Goal: Task Accomplishment & Management: Complete application form

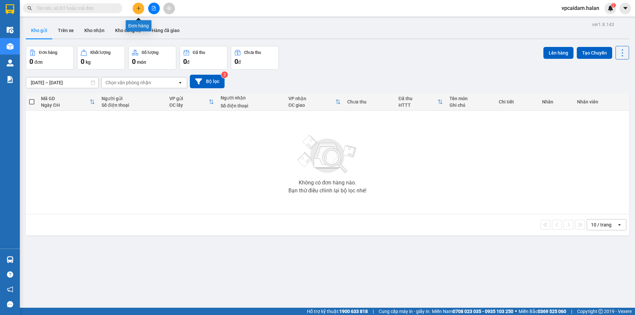
click at [137, 7] on icon "plus" at bounding box center [138, 8] width 5 height 5
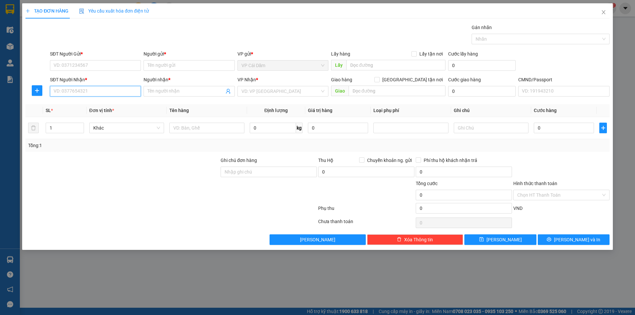
click at [105, 90] on input "SĐT Người Nhận *" at bounding box center [95, 91] width 91 height 11
type input "0348665247"
click at [100, 65] on input "SĐT Người Gửi *" at bounding box center [95, 65] width 91 height 11
click at [90, 64] on input "SĐT Người Gửi *" at bounding box center [95, 65] width 91 height 11
type input "0352536538"
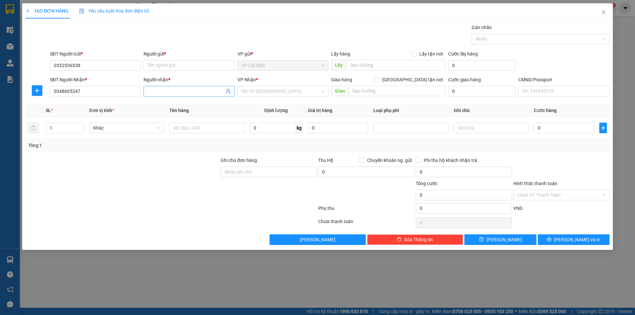
click at [155, 90] on input "Người nhận *" at bounding box center [186, 91] width 76 height 7
click at [175, 91] on input "ha" at bounding box center [186, 91] width 76 height 7
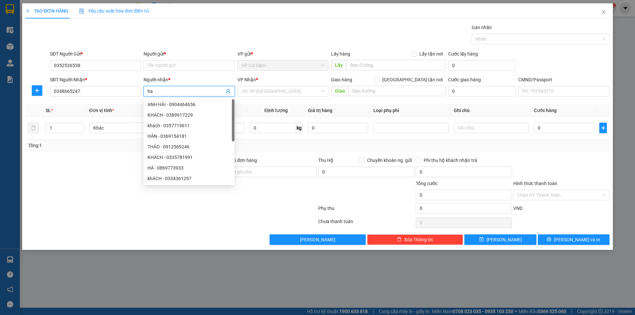
type input "h"
type input "hải"
click at [165, 62] on input "Người gửi *" at bounding box center [189, 65] width 91 height 11
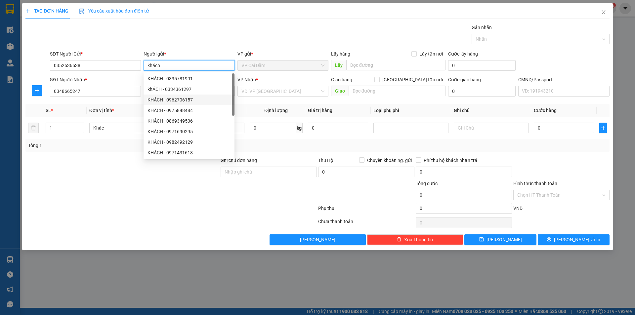
click at [271, 68] on span "VP Cái Dăm" at bounding box center [282, 66] width 83 height 10
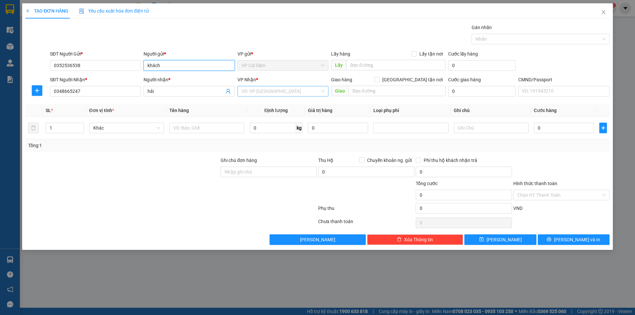
type input "khách"
click at [273, 94] on input "search" at bounding box center [280, 91] width 78 height 10
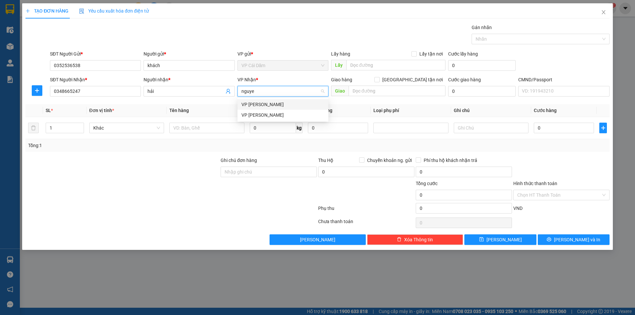
type input "[PERSON_NAME]"
click at [266, 105] on div "VP [PERSON_NAME]" at bounding box center [282, 104] width 83 height 7
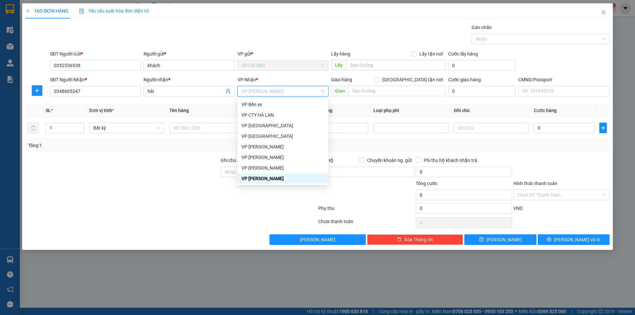
click at [259, 178] on div "VP [PERSON_NAME]" at bounding box center [282, 178] width 83 height 7
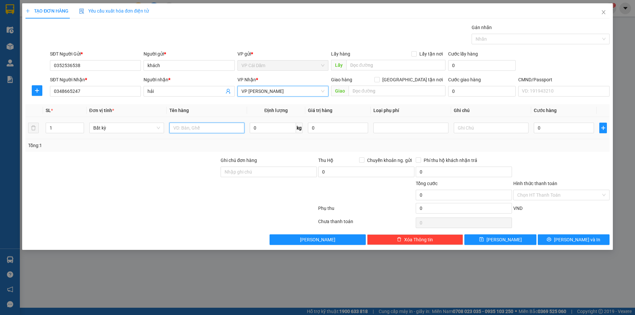
click at [183, 129] on input "text" at bounding box center [206, 128] width 75 height 11
click at [187, 129] on input "text" at bounding box center [206, 128] width 75 height 11
type input "thùng hải sản"
click at [270, 129] on input "0" at bounding box center [273, 128] width 46 height 11
click at [275, 127] on input "0" at bounding box center [273, 128] width 46 height 11
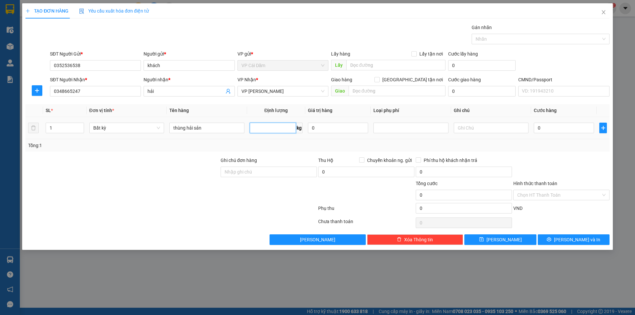
click at [280, 125] on input "text" at bounding box center [273, 128] width 46 height 11
click at [185, 128] on input "thùng hải sản" at bounding box center [206, 128] width 75 height 11
type input "0"
type input "thùng xốp hải sản"
click at [263, 129] on input "0" at bounding box center [273, 128] width 46 height 11
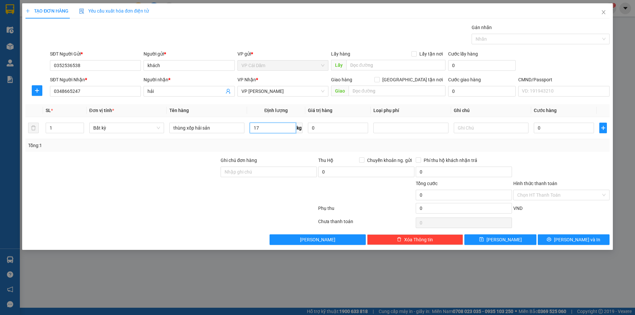
type input "17"
type input "80.000"
click at [432, 144] on div "Tổng: 1" at bounding box center [317, 145] width 579 height 7
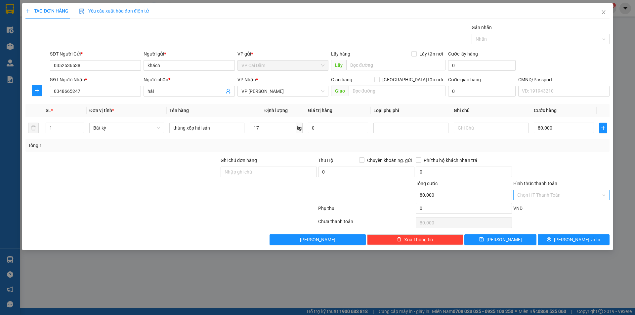
click at [558, 197] on input "Hình thức thanh toán" at bounding box center [559, 195] width 84 height 10
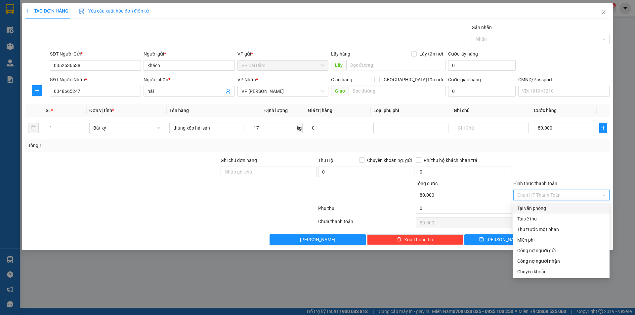
click at [566, 169] on div at bounding box center [562, 168] width 98 height 23
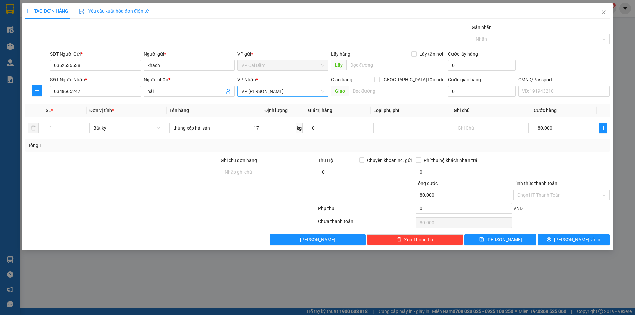
click at [308, 92] on span "VP [PERSON_NAME]" at bounding box center [282, 91] width 83 height 10
click at [316, 90] on span "VP [PERSON_NAME]" at bounding box center [282, 91] width 83 height 10
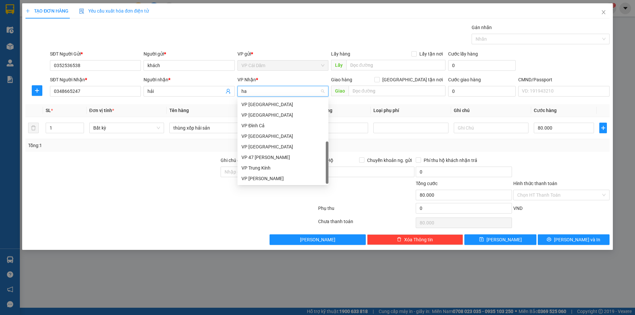
scroll to position [0, 0]
type input "hà"
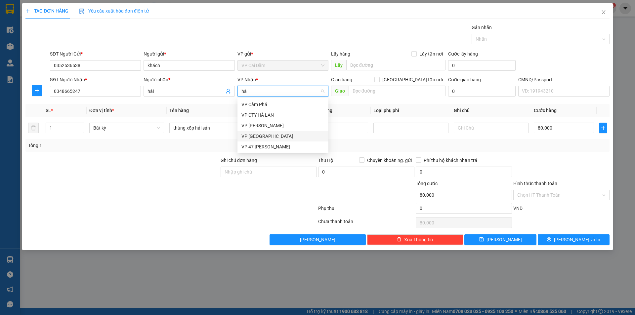
click at [265, 137] on div "VP [GEOGRAPHIC_DATA]" at bounding box center [282, 136] width 83 height 7
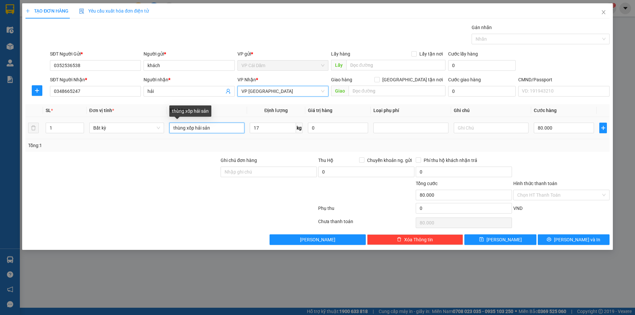
click at [233, 129] on input "thùng xốp hải sản" at bounding box center [206, 128] width 75 height 11
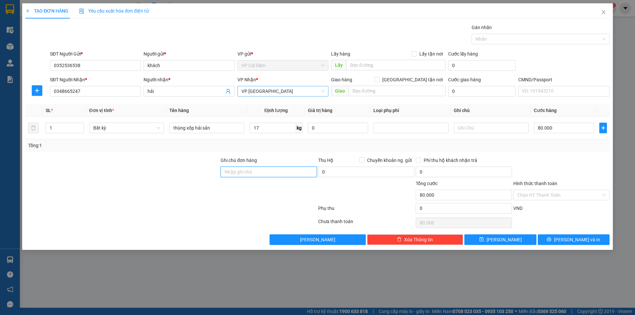
drag, startPoint x: 319, startPoint y: 91, endPoint x: 318, endPoint y: 95, distance: 3.4
click at [319, 91] on span "VP [GEOGRAPHIC_DATA]" at bounding box center [282, 91] width 83 height 10
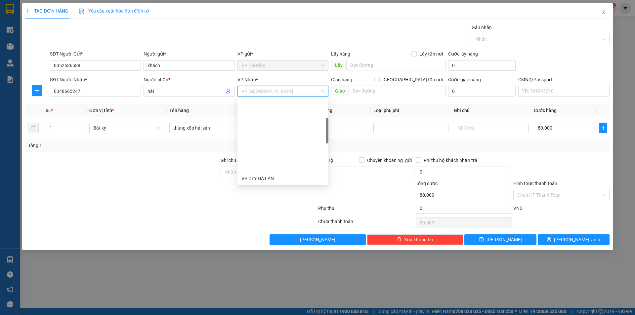
scroll to position [85, 0]
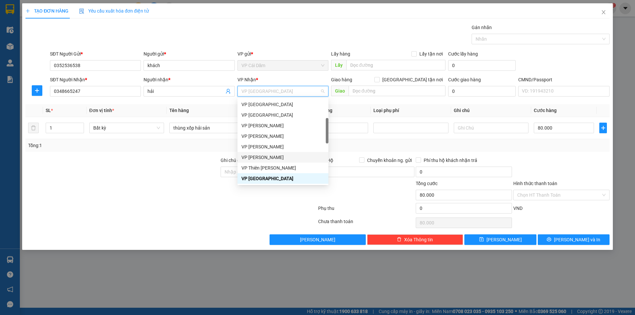
click at [276, 157] on div "VP [PERSON_NAME]" at bounding box center [282, 157] width 83 height 7
click at [351, 105] on th "Giá trị hàng" at bounding box center [337, 110] width 65 height 13
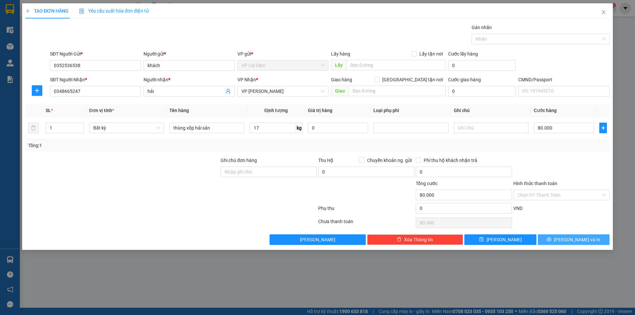
click at [571, 238] on span "[PERSON_NAME] và In" at bounding box center [577, 239] width 46 height 7
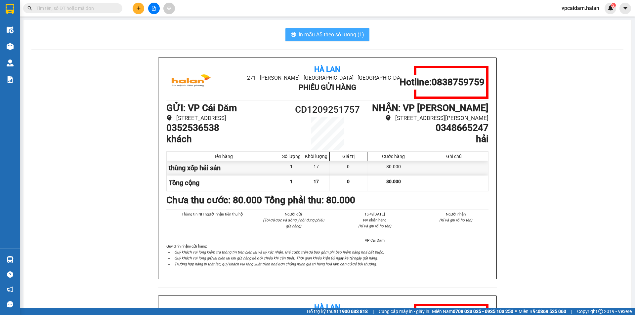
click at [317, 32] on span "In mẫu A5 theo số lượng (1)" at bounding box center [331, 34] width 65 height 8
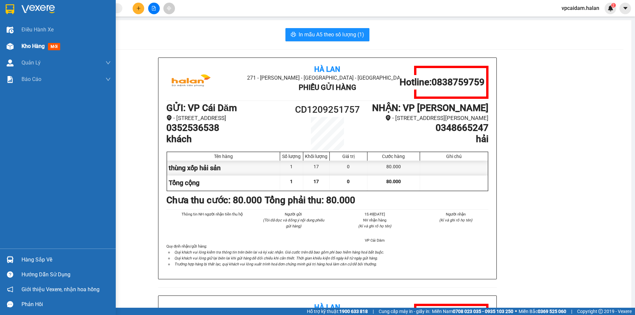
click at [11, 45] on img at bounding box center [10, 46] width 7 height 7
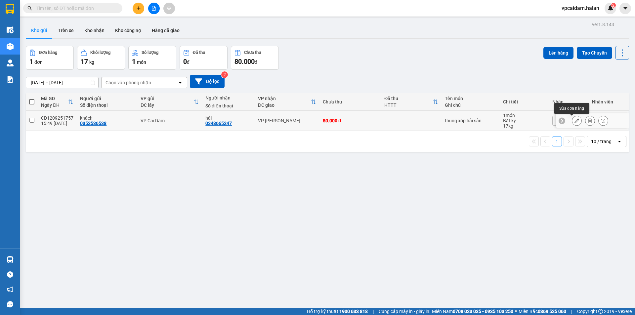
click at [574, 121] on icon at bounding box center [576, 120] width 5 height 5
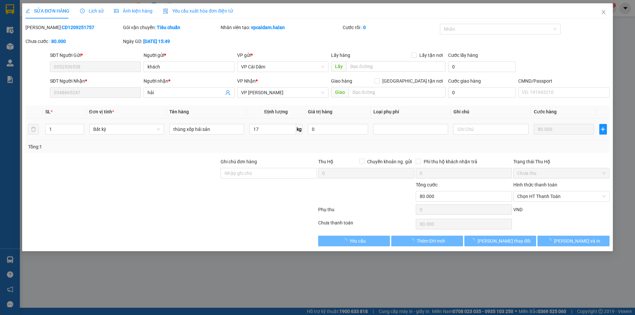
type input "0352536538"
type input "0348665247"
type input "80.000"
click at [553, 196] on span "Chọn HT Thanh Toán" at bounding box center [561, 196] width 88 height 10
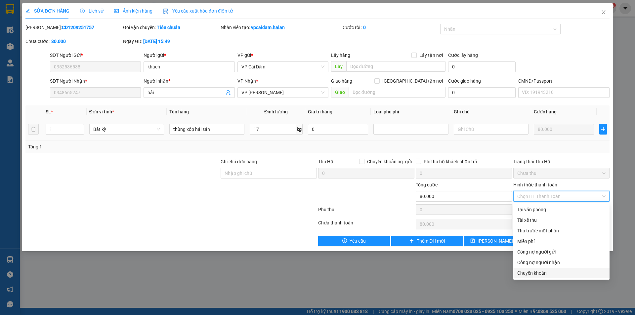
click at [545, 274] on div "Chuyển khoản" at bounding box center [561, 273] width 88 height 7
type input "0"
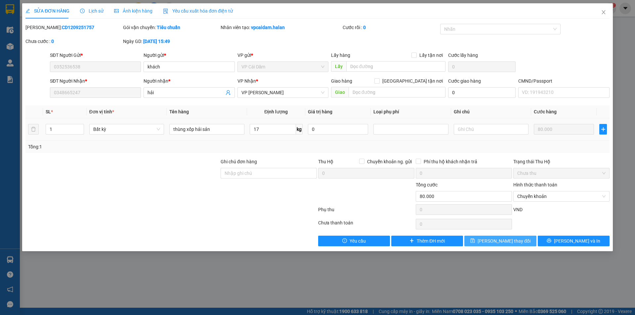
click at [517, 243] on span "[PERSON_NAME] thay đổi" at bounding box center [504, 240] width 53 height 7
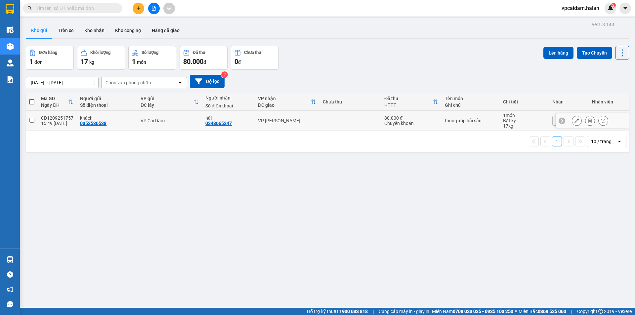
click at [32, 119] on input "checkbox" at bounding box center [31, 120] width 5 height 5
checkbox input "true"
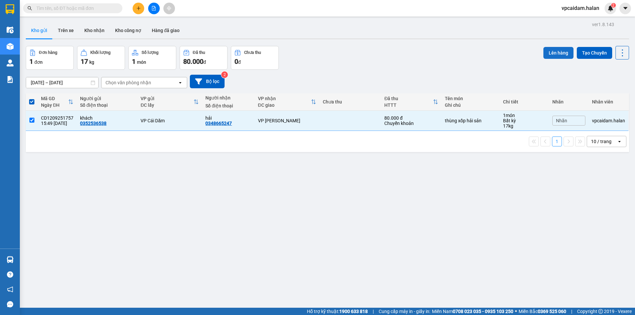
click at [552, 52] on button "Lên hàng" at bounding box center [558, 53] width 30 height 12
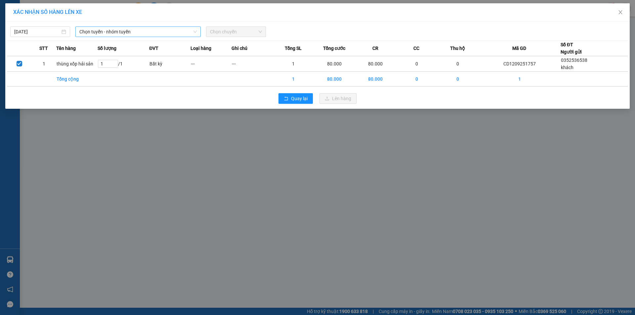
click at [171, 32] on span "Chọn tuyến - nhóm tuyến" at bounding box center [137, 32] width 117 height 10
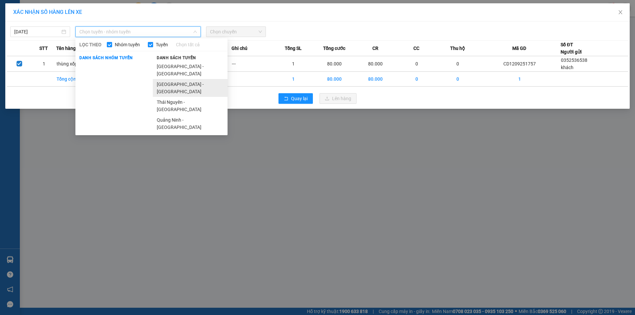
click at [188, 79] on li "[GEOGRAPHIC_DATA] - [GEOGRAPHIC_DATA]" at bounding box center [190, 88] width 75 height 18
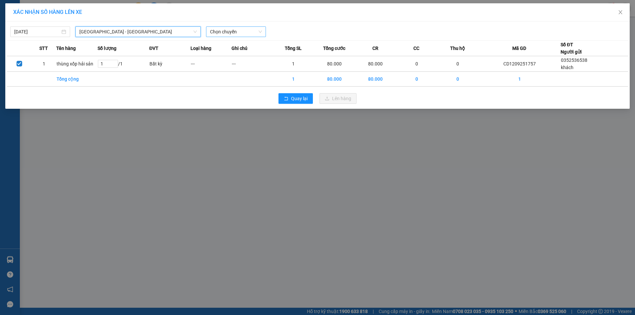
click at [259, 33] on span "Chọn chuyến" at bounding box center [236, 32] width 52 height 10
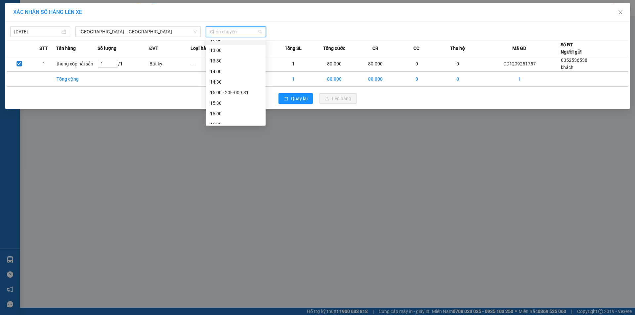
scroll to position [198, 0]
click at [224, 111] on div "16:00" at bounding box center [236, 110] width 52 height 7
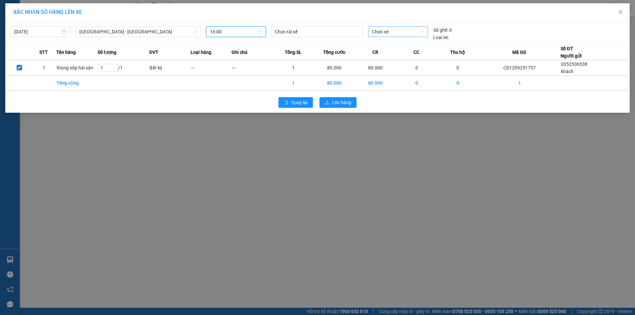
click at [391, 34] on span "Chọn xe" at bounding box center [398, 32] width 52 height 10
type input "38818"
click at [399, 32] on input "38818" at bounding box center [395, 32] width 47 height 10
drag, startPoint x: 397, startPoint y: 32, endPoint x: 360, endPoint y: 32, distance: 37.0
click at [360, 32] on div "Chọn tài xế 38818 Số ghế: 0 Loại xe:" at bounding box center [397, 33] width 259 height 15
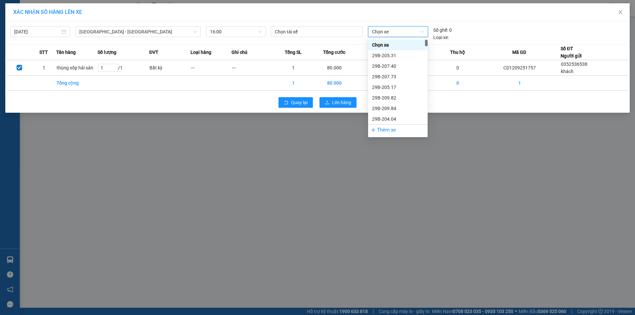
click at [397, 33] on span "Chọn xe" at bounding box center [398, 32] width 52 height 10
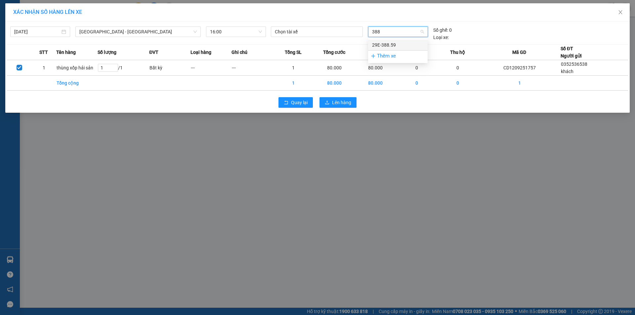
type input "388"
click at [392, 57] on div "Thêm xe" at bounding box center [398, 56] width 60 height 12
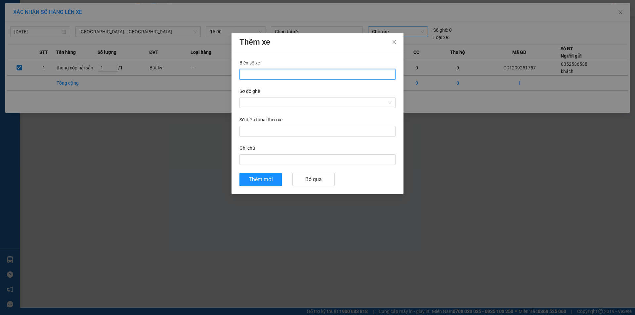
click at [326, 74] on input "Biển số xe" at bounding box center [317, 74] width 156 height 11
click at [265, 77] on input "Biển số xe" at bounding box center [317, 74] width 156 height 11
type input "29E- 38818"
click at [277, 100] on input "Sơ đồ ghế" at bounding box center [315, 103] width 144 height 10
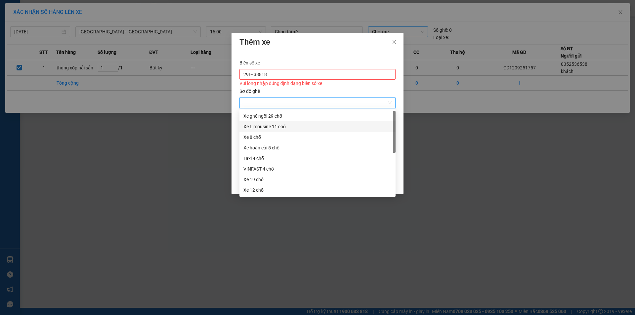
click at [279, 128] on div "Xe Limousine 11 chỗ" at bounding box center [317, 126] width 148 height 7
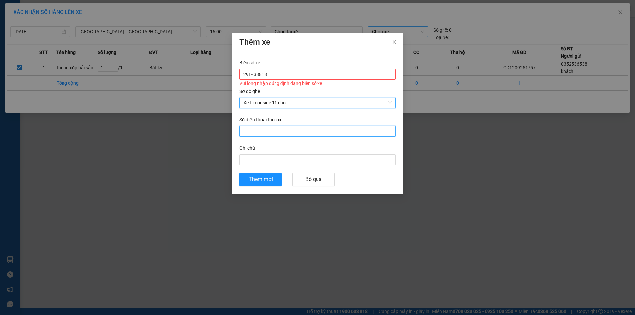
click at [257, 131] on input "Số điện thoại theo xe" at bounding box center [317, 131] width 156 height 11
click at [262, 128] on input "Số điện thoại theo xe" at bounding box center [317, 131] width 156 height 11
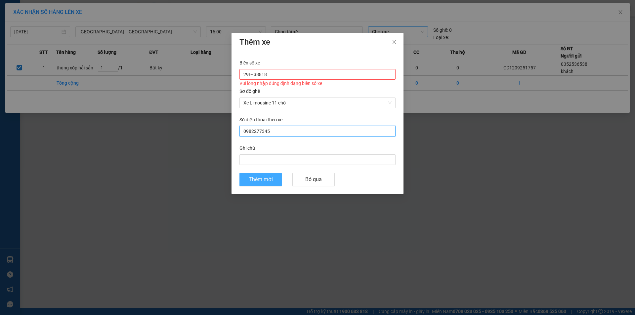
type input "0982277345"
click at [270, 177] on span "Thêm mới" at bounding box center [261, 179] width 24 height 8
click at [253, 74] on input "29E- 38818" at bounding box center [317, 74] width 156 height 11
click at [255, 75] on input "29E- 38818" at bounding box center [317, 74] width 156 height 11
click at [265, 180] on span "Thêm mới" at bounding box center [261, 179] width 24 height 8
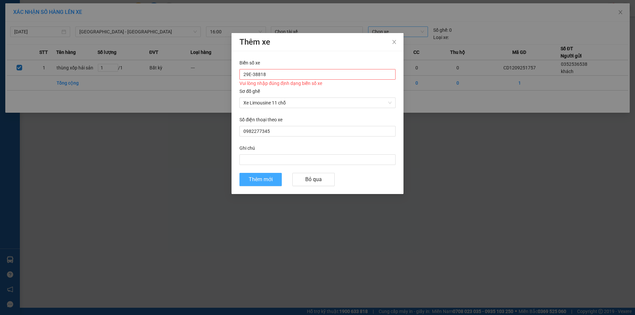
click at [256, 179] on span "Thêm mới" at bounding box center [261, 179] width 24 height 8
click at [262, 178] on span "Thêm mới" at bounding box center [261, 179] width 24 height 8
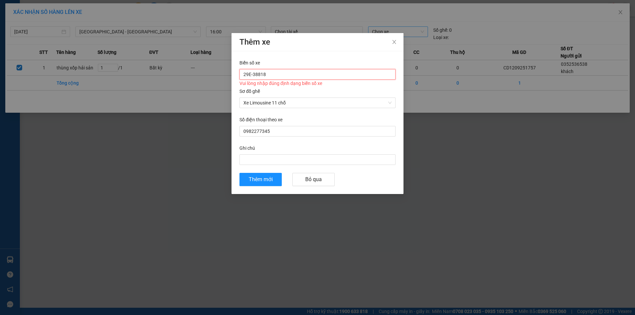
click at [281, 79] on input "29E-38818" at bounding box center [317, 74] width 156 height 11
click at [253, 75] on input "29E-38818" at bounding box center [317, 74] width 156 height 11
click at [261, 74] on input "29E-38818" at bounding box center [317, 74] width 156 height 11
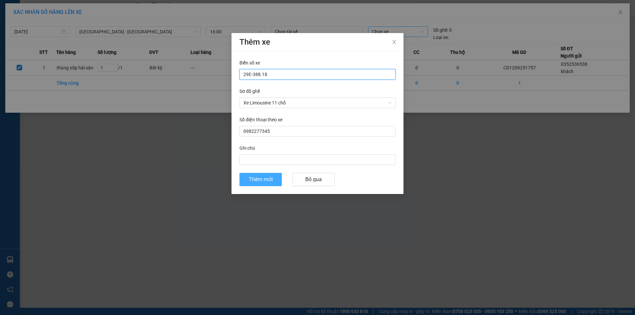
type input "29E-388.18"
click at [255, 182] on span "Thêm mới" at bounding box center [261, 179] width 24 height 8
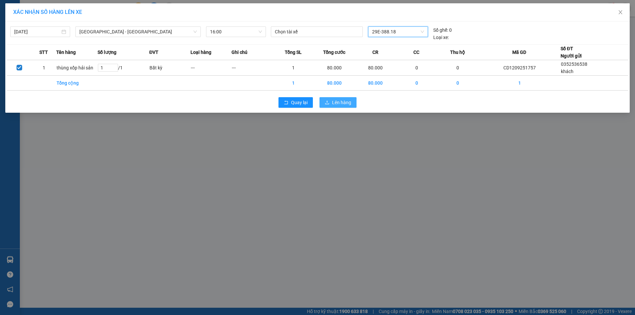
click at [344, 105] on span "Lên hàng" at bounding box center [341, 102] width 19 height 7
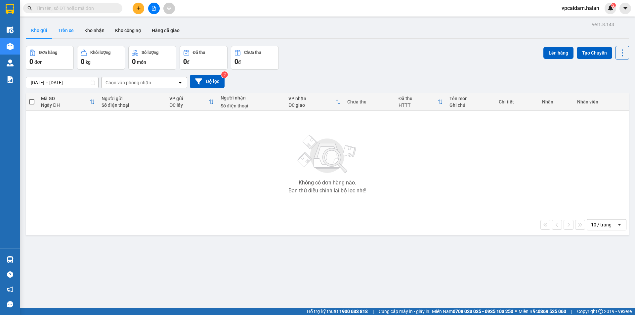
click at [70, 33] on button "Trên xe" at bounding box center [66, 30] width 26 height 16
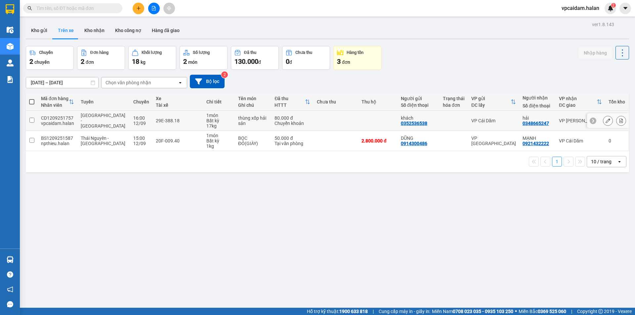
click at [606, 120] on icon at bounding box center [608, 120] width 5 height 5
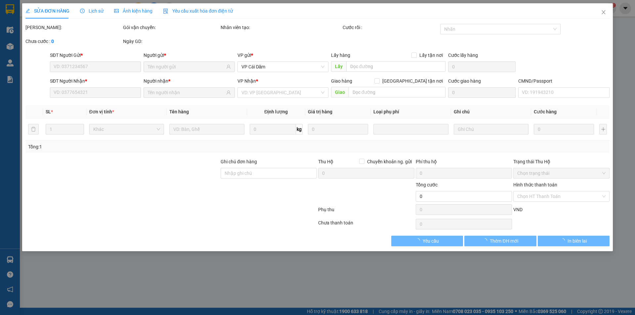
type input "0352536538"
type input "0348665247"
type input "80.000"
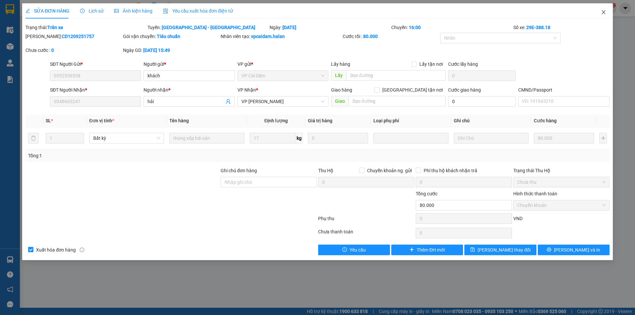
drag, startPoint x: 602, startPoint y: 13, endPoint x: 161, endPoint y: 7, distance: 441.2
click at [602, 13] on icon "close" at bounding box center [603, 12] width 5 height 5
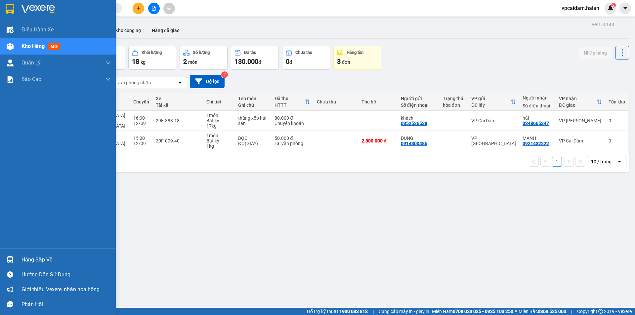
click at [10, 261] on img at bounding box center [10, 259] width 7 height 7
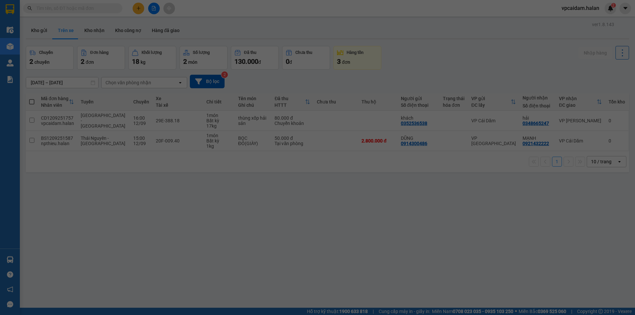
click at [41, 262] on body "Kết quả tìm kiếm ( 0 ) Bộ lọc No Data vpcaidam.halan 2 Điều hành xe Kho hàng mớ…" at bounding box center [317, 157] width 635 height 315
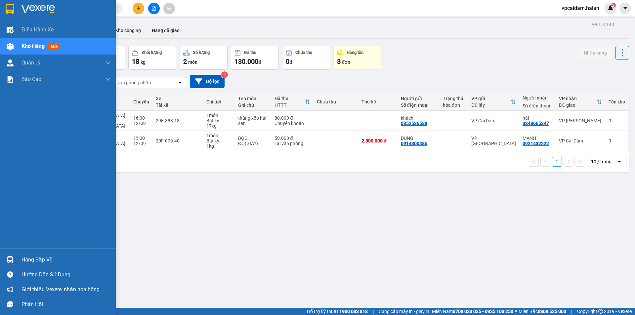
click at [18, 260] on div "Hàng sắp về" at bounding box center [58, 259] width 116 height 15
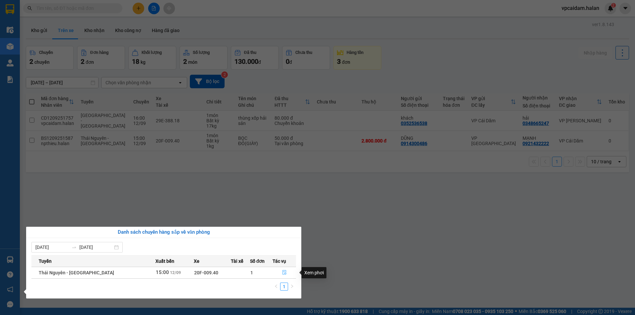
click at [282, 273] on icon "file-done" at bounding box center [284, 272] width 5 height 5
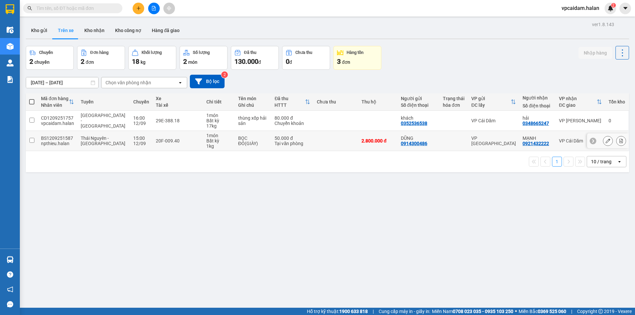
click at [606, 142] on icon at bounding box center [608, 141] width 5 height 5
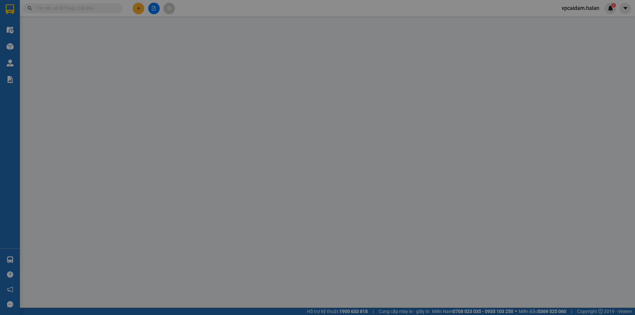
type input "0914300486"
type input "DŨNG"
type input "0921432222"
type input "MẠNH"
checkbox input "true"
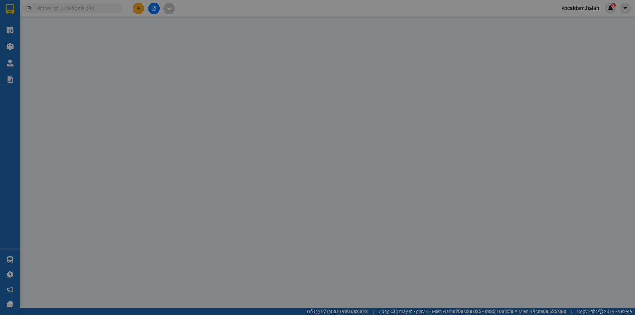
type input "2.800.000"
type input "40.000"
type input "50.000"
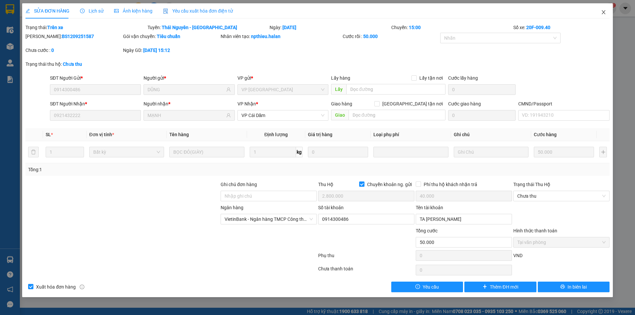
click at [605, 8] on span "Close" at bounding box center [603, 12] width 19 height 19
click at [604, 14] on div "vpcaidam.halan 2" at bounding box center [586, 9] width 60 height 12
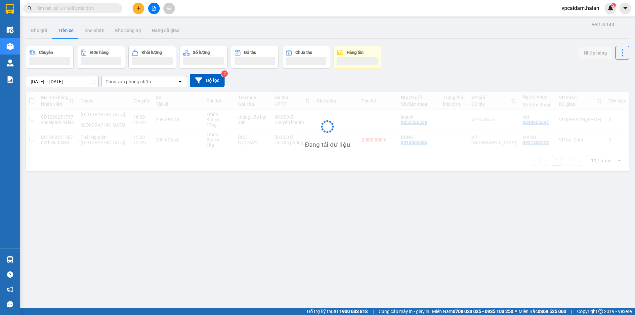
click at [605, 13] on div "vpcaidam.halan 2" at bounding box center [586, 9] width 60 height 12
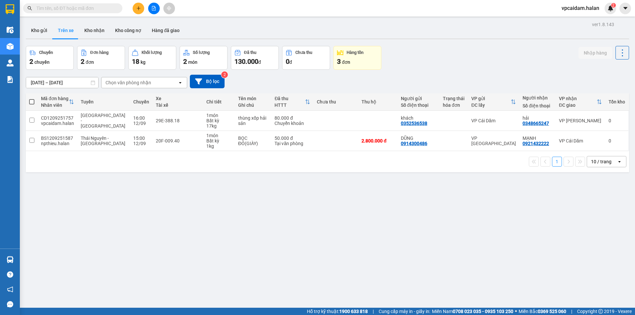
drag, startPoint x: 111, startPoint y: 269, endPoint x: 11, endPoint y: 267, distance: 100.2
click at [111, 269] on div "ver 1.8.143 Kho gửi Trên xe Kho nhận Kho công nợ Hàng đã giao Chuyến 2 chuyến Đ…" at bounding box center [327, 177] width 609 height 315
